Goal: Transaction & Acquisition: Book appointment/travel/reservation

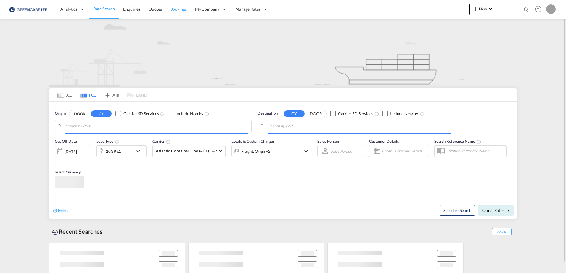
type input "[GEOGRAPHIC_DATA], [GEOGRAPHIC_DATA]"
type input "Altamira, MXATM"
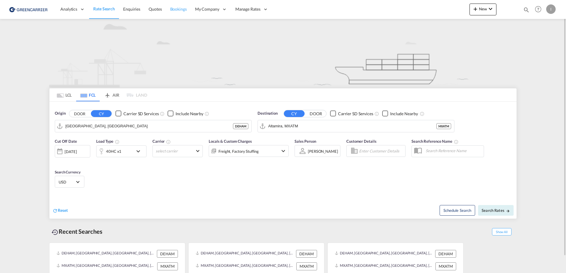
click at [184, 8] on span "Bookings" at bounding box center [178, 9] width 17 height 5
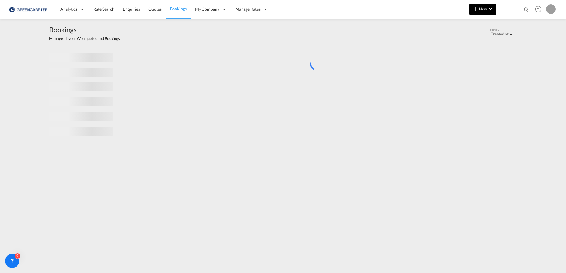
click at [482, 7] on span "New" at bounding box center [483, 9] width 22 height 5
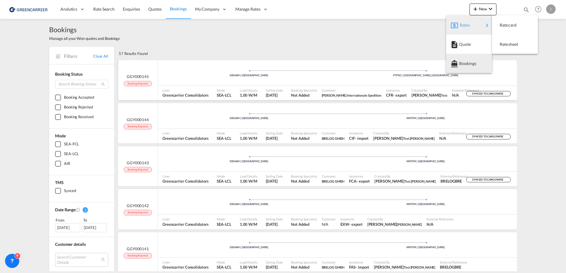
click at [465, 60] on span "Bookings" at bounding box center [462, 64] width 7 height 12
